Goal: Transaction & Acquisition: Purchase product/service

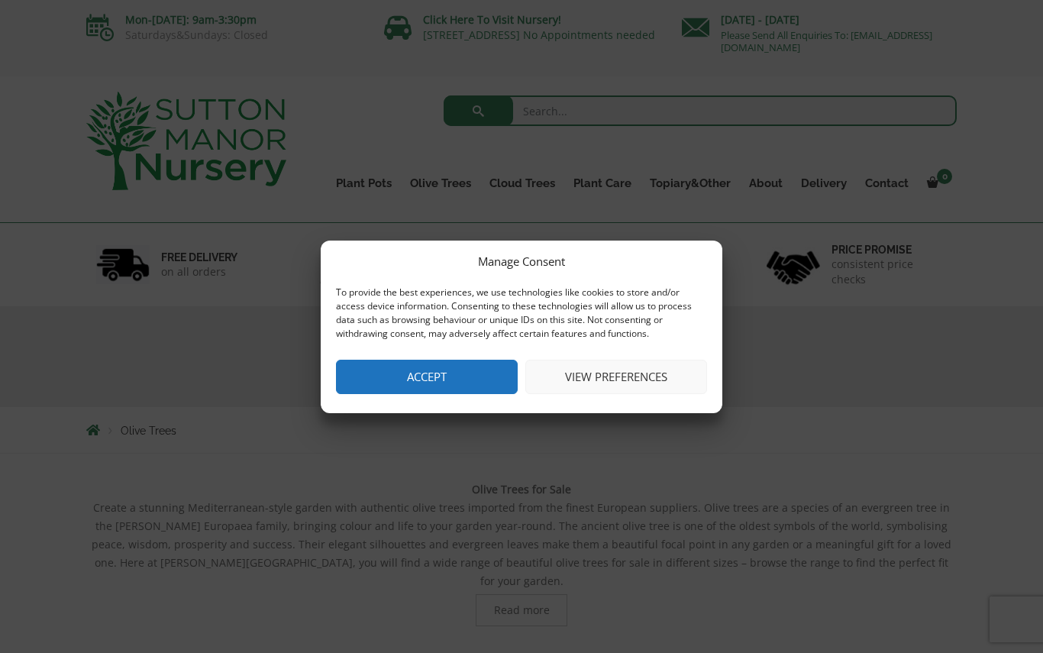
click at [430, 370] on button "Accept" at bounding box center [427, 377] width 182 height 34
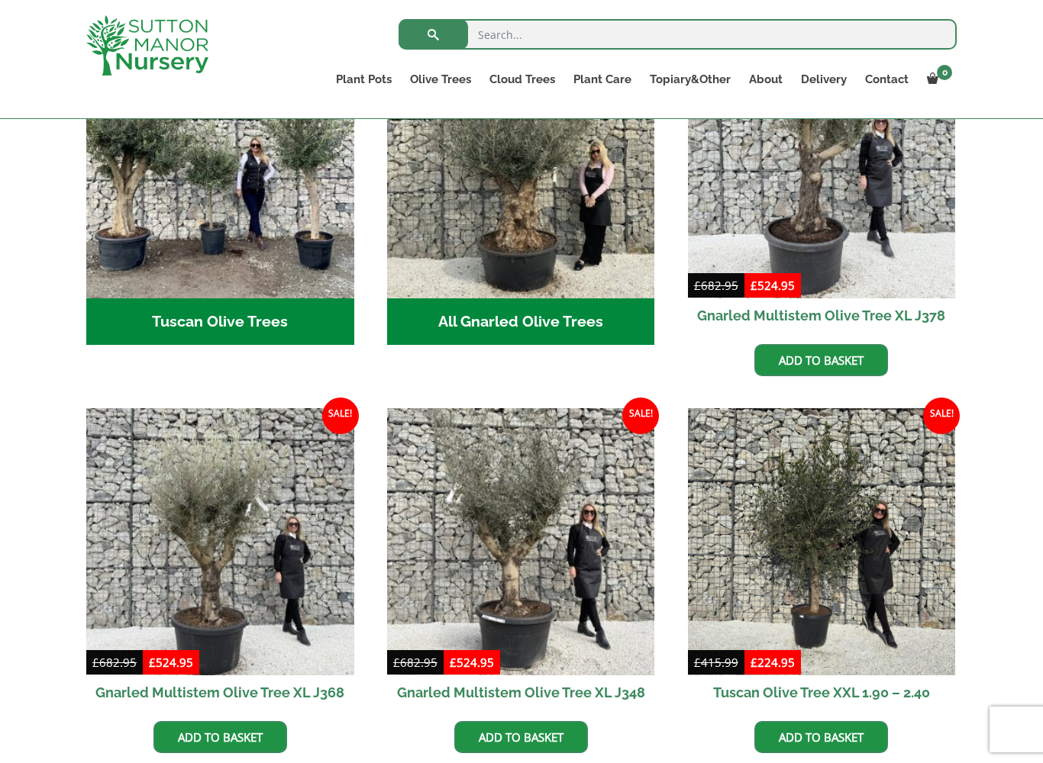
scroll to position [653, 0]
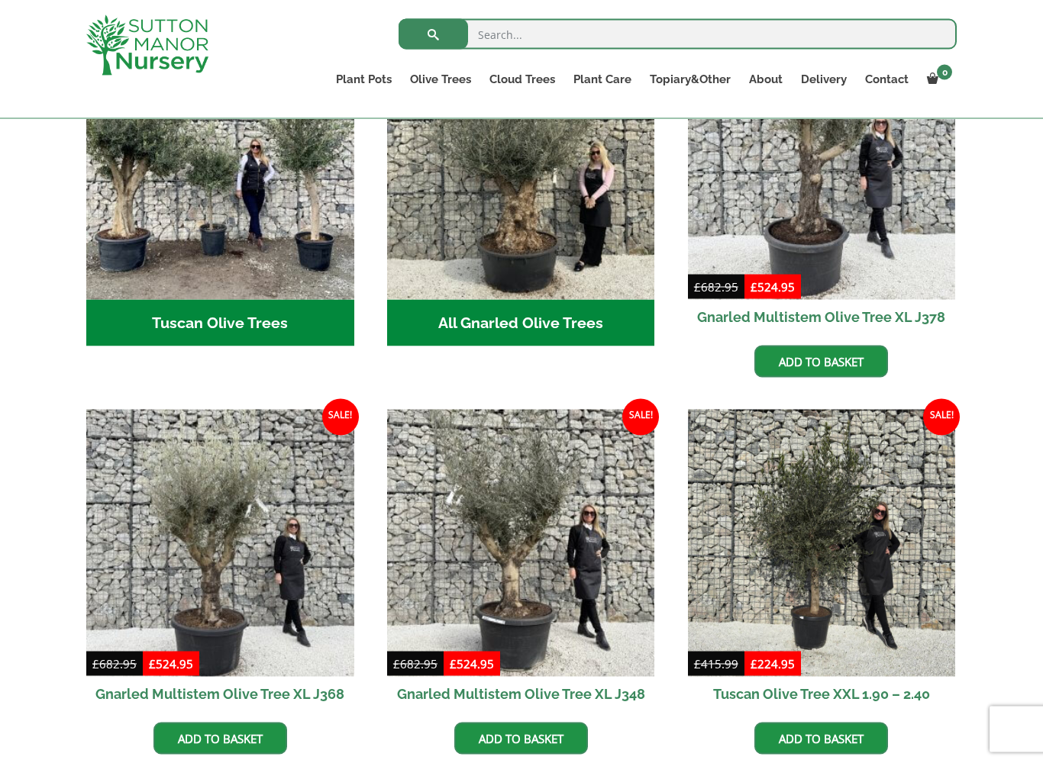
click at [512, 300] on h2 "All Gnarled Olive Trees (181)" at bounding box center [521, 323] width 268 height 47
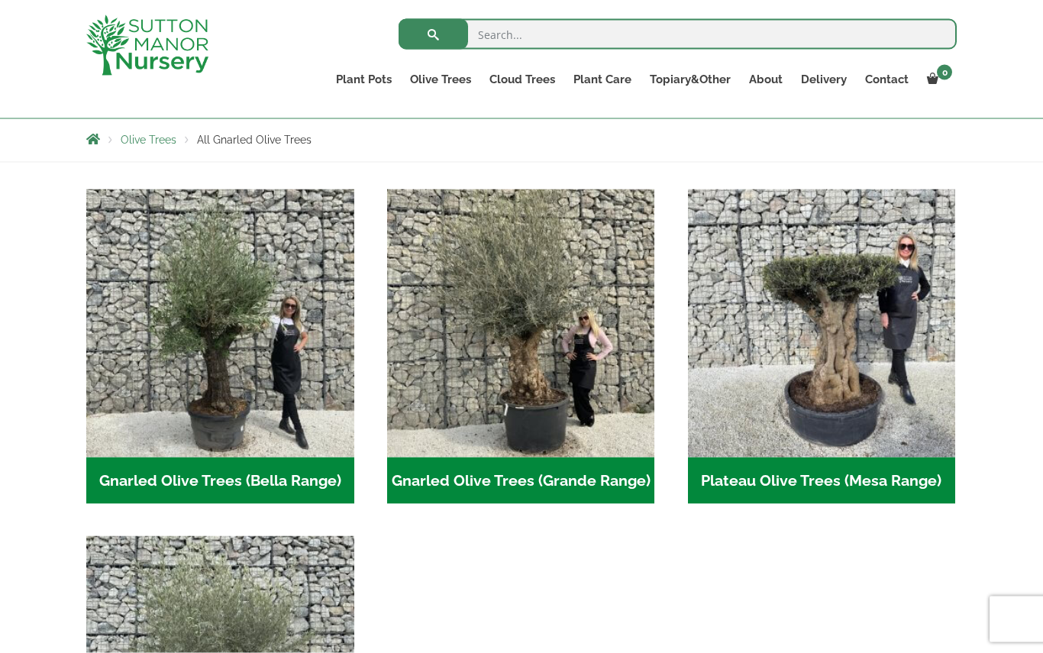
scroll to position [261, 0]
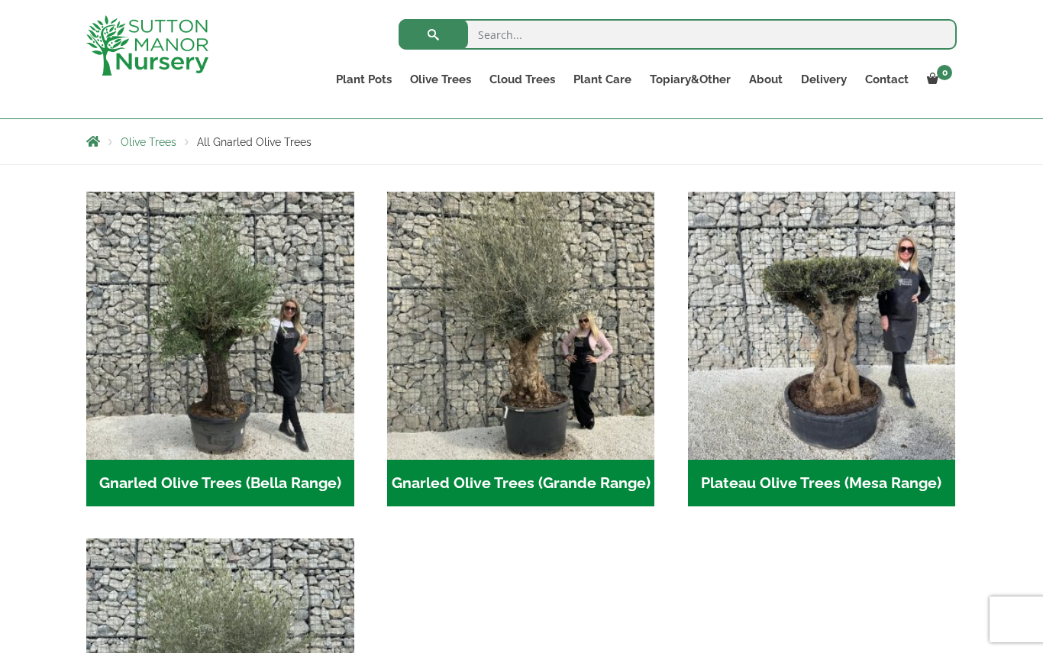
click at [521, 490] on h2 "Gnarled Olive Trees (Grande Range) (53)" at bounding box center [521, 483] width 268 height 47
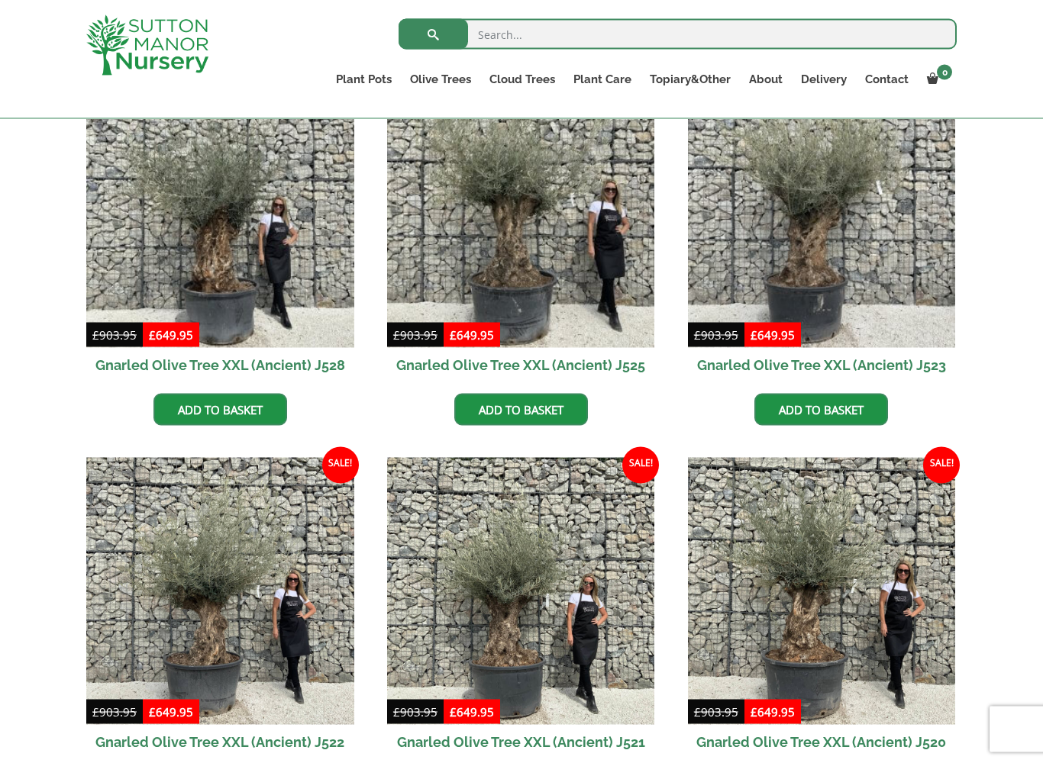
scroll to position [430, 0]
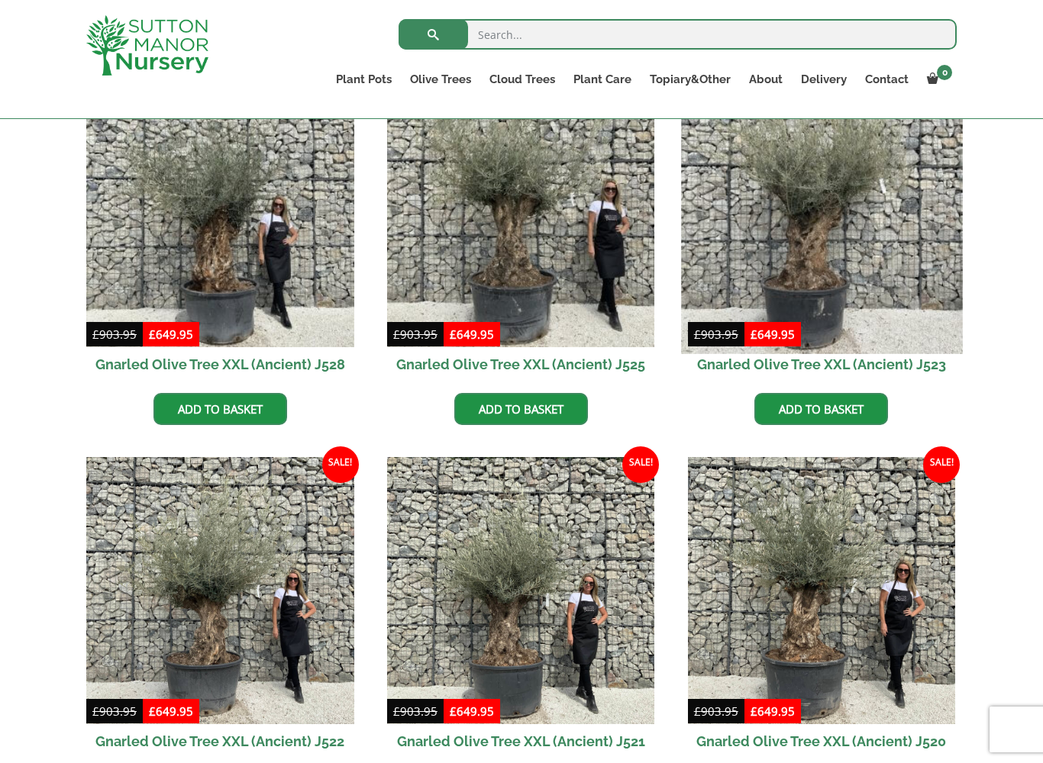
click at [805, 271] on img at bounding box center [821, 213] width 281 height 281
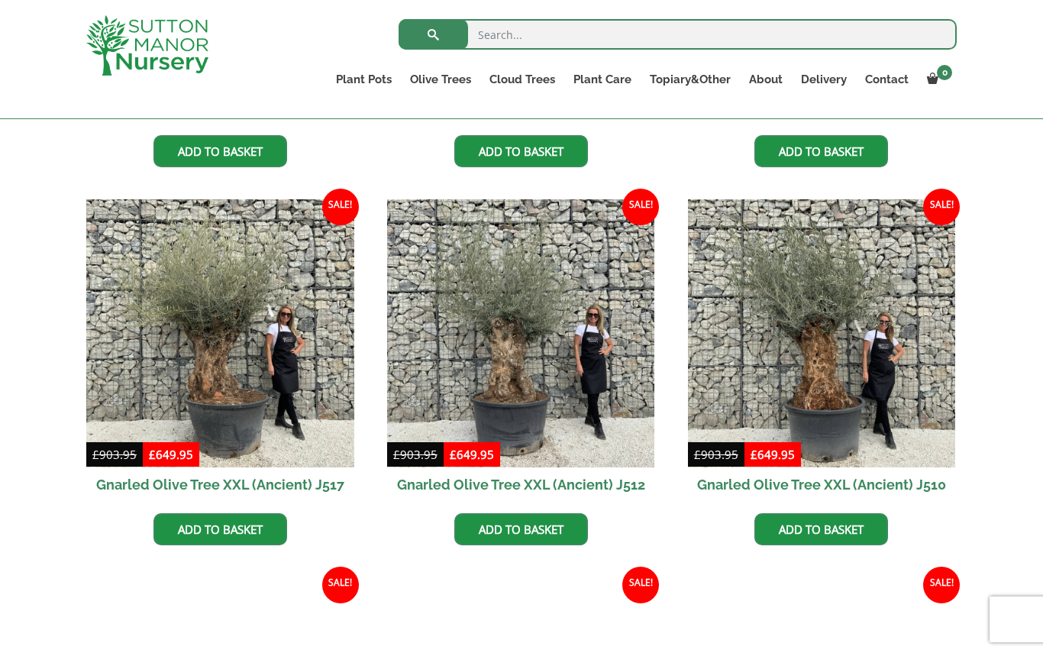
scroll to position [1063, 0]
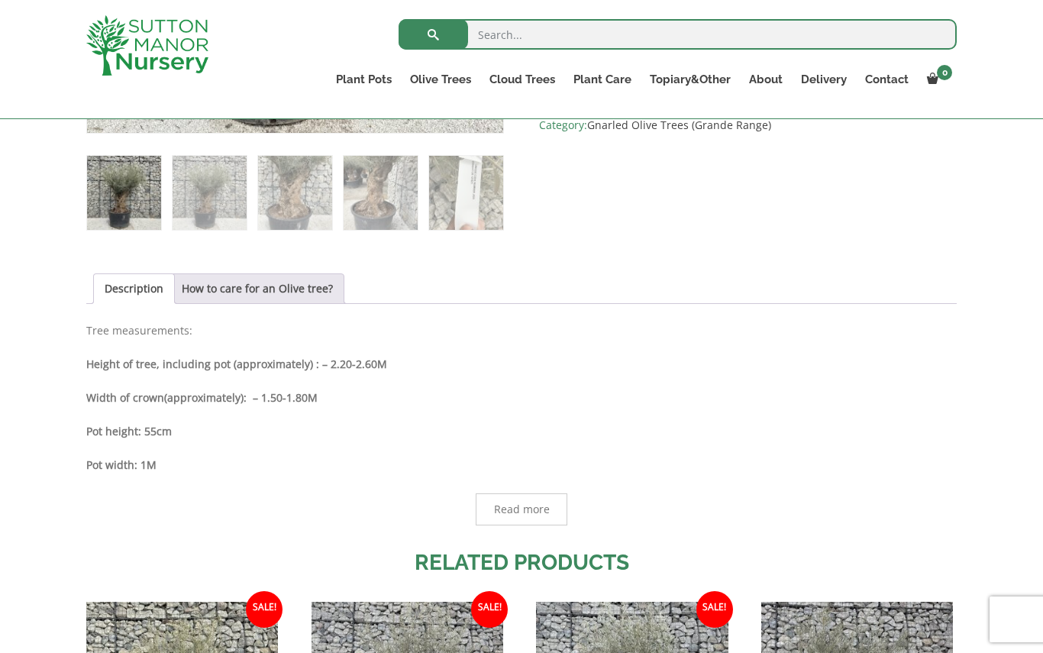
scroll to position [629, 0]
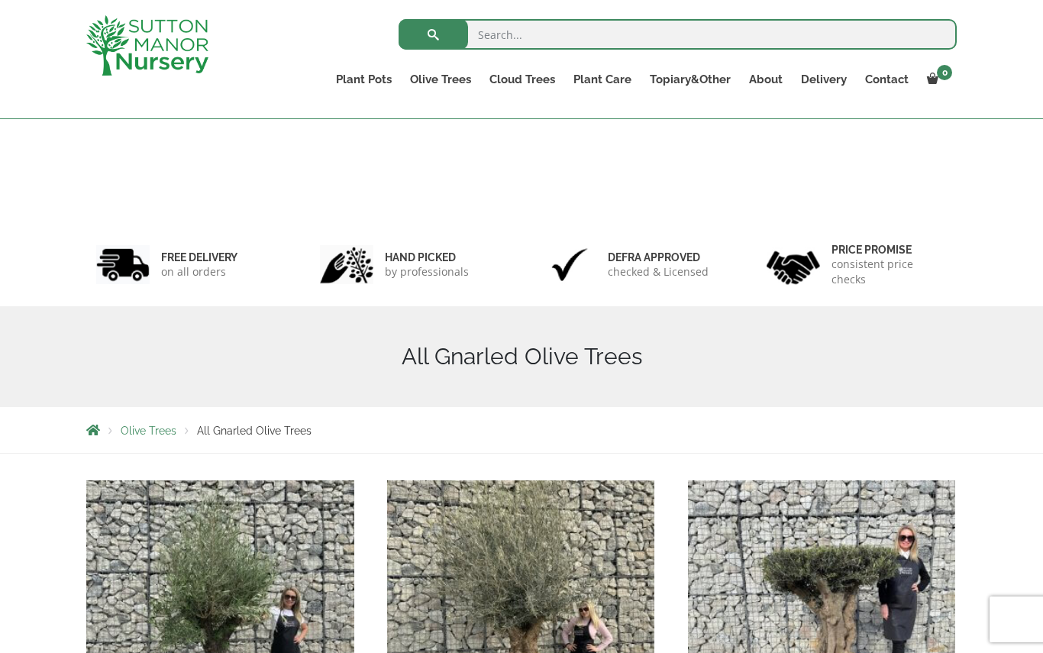
scroll to position [261, 0]
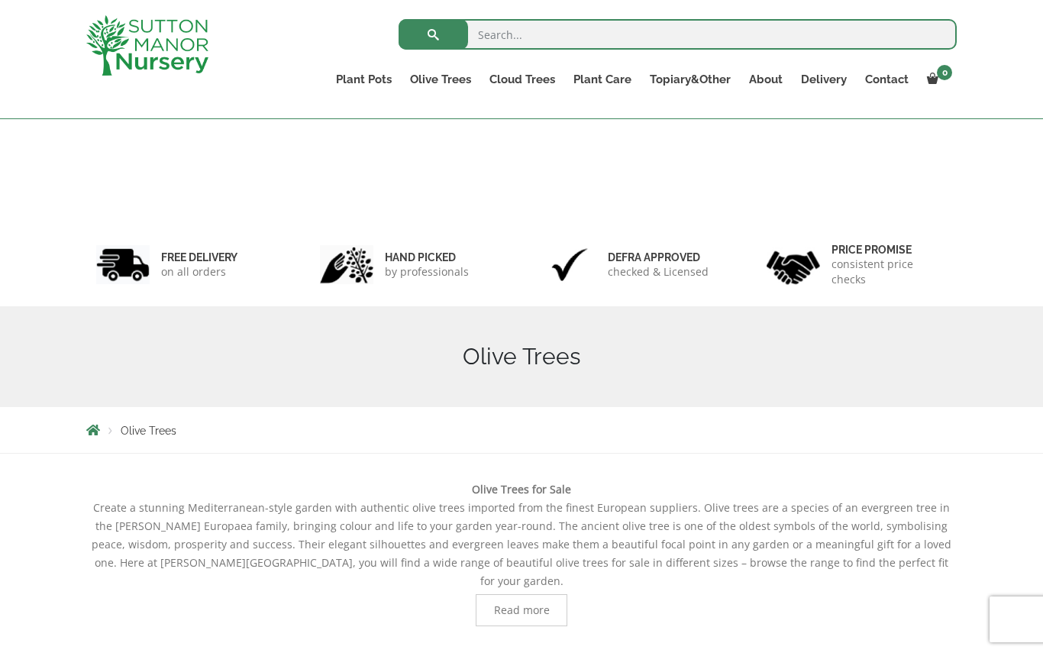
scroll to position [703, 0]
